Goal: Obtain resource: Download file/media

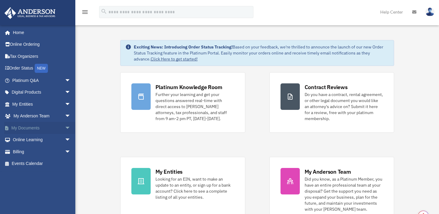
click at [65, 130] on span "arrow_drop_down" at bounding box center [71, 128] width 12 height 12
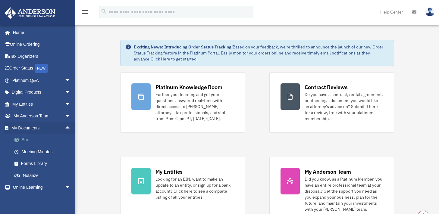
click at [25, 139] on link "Box" at bounding box center [43, 140] width 71 height 12
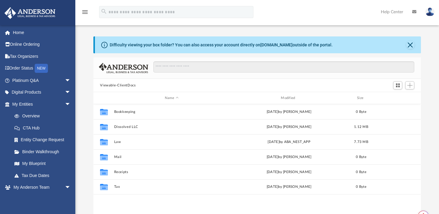
scroll to position [132, 323]
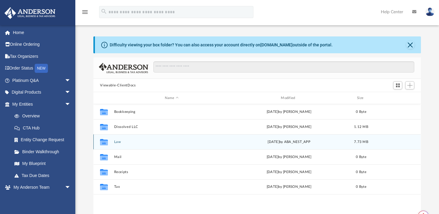
click at [116, 144] on div "Collaborated Folder Law [DATE] by ABA_NEST_APP 7.73 MB" at bounding box center [256, 141] width 327 height 15
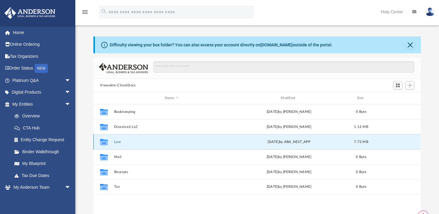
click at [118, 142] on button "Law" at bounding box center [171, 142] width 115 height 4
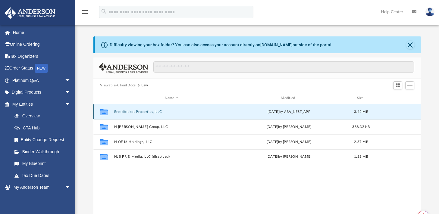
click at [137, 111] on button "Breadbasket Properties, LLC" at bounding box center [171, 112] width 115 height 4
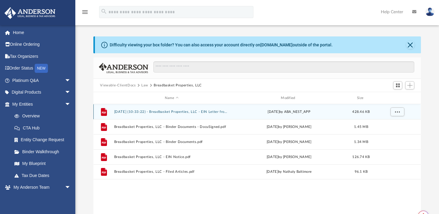
click at [184, 112] on button "[DATE] (10:33:22) - Breadbasket Properties, LLC - EIN Letter from IRS.pdf" at bounding box center [171, 112] width 115 height 4
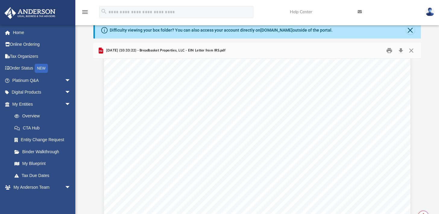
scroll to position [0, 0]
